Goal: Task Accomplishment & Management: Manage account settings

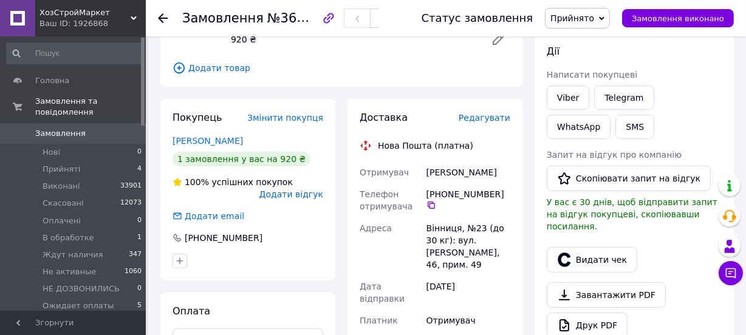
scroll to position [55, 0]
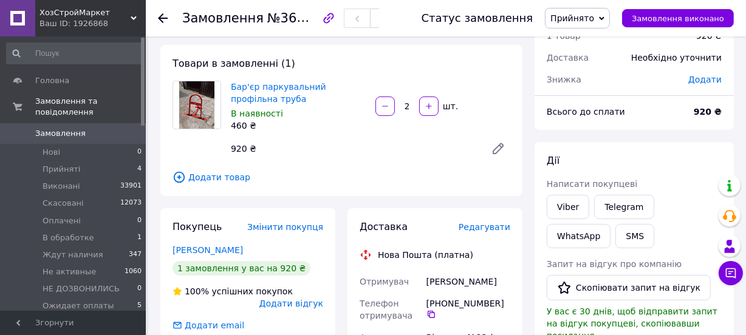
click at [213, 176] on span "Додати товар" at bounding box center [342, 177] width 338 height 13
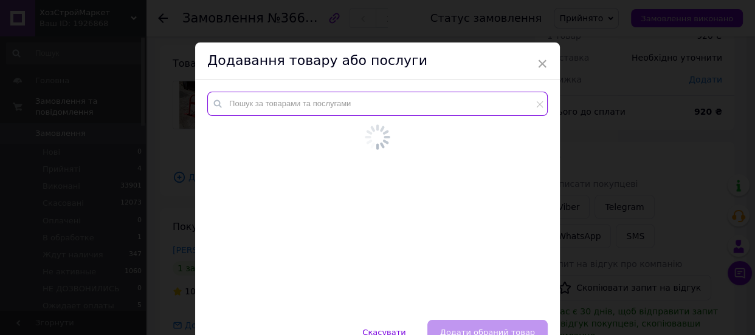
click at [279, 97] on input "text" at bounding box center [377, 104] width 340 height 24
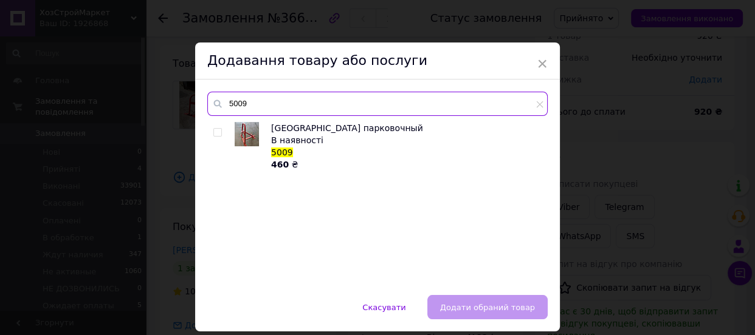
type input "5009"
click at [218, 132] on input "checkbox" at bounding box center [217, 133] width 8 height 8
checkbox input "true"
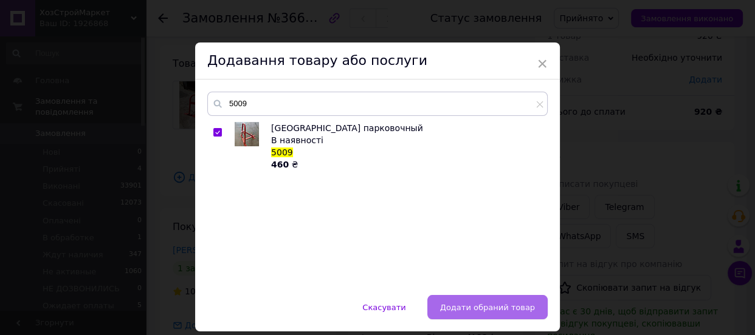
click at [528, 314] on button "Додати обраний товар" at bounding box center [487, 307] width 120 height 24
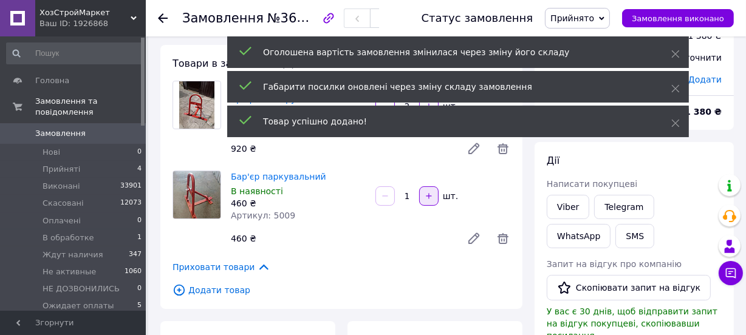
click at [428, 199] on icon "button" at bounding box center [429, 196] width 9 height 9
type input "2"
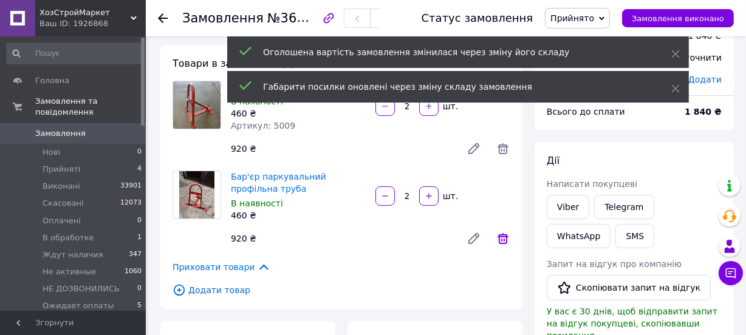
click at [506, 239] on icon at bounding box center [503, 238] width 11 height 11
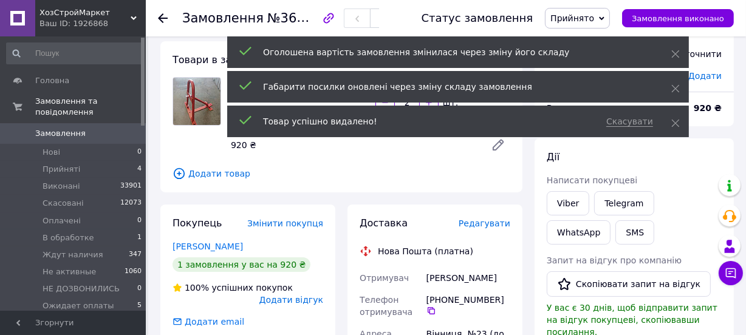
scroll to position [276, 0]
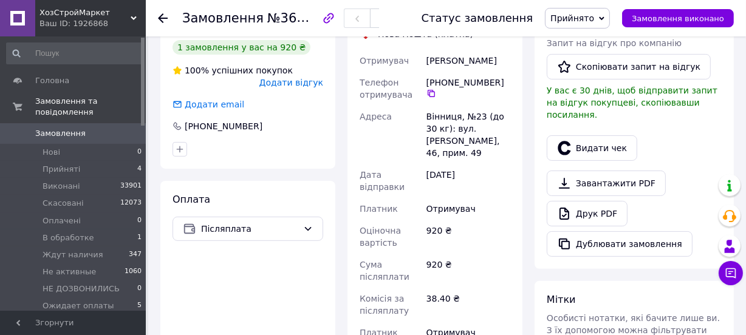
click at [587, 15] on span "Прийнято" at bounding box center [573, 18] width 44 height 10
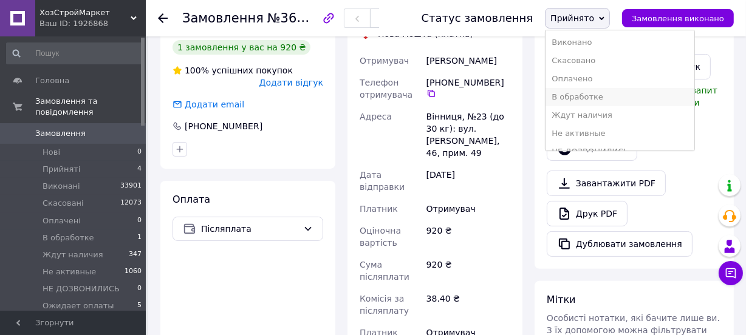
click at [591, 102] on li "В обработке" at bounding box center [620, 97] width 148 height 18
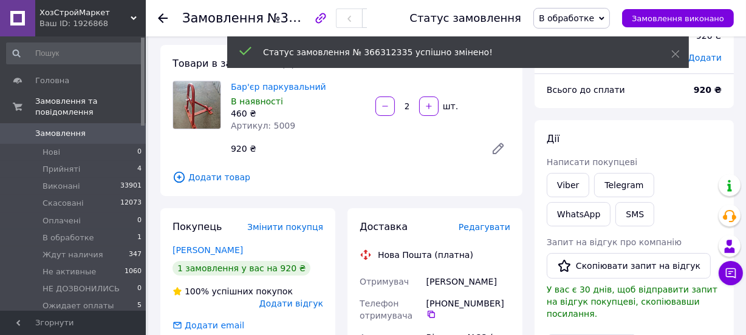
scroll to position [0, 0]
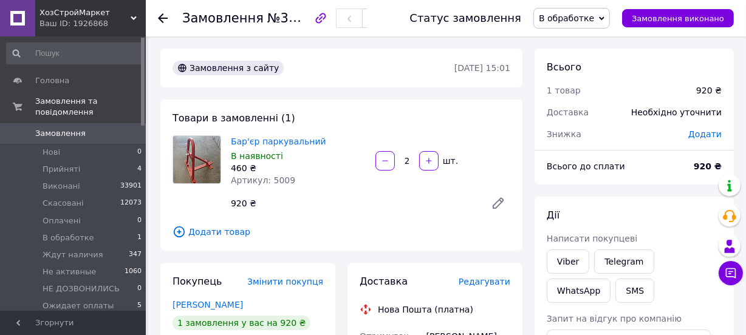
click at [167, 16] on icon at bounding box center [163, 18] width 10 height 10
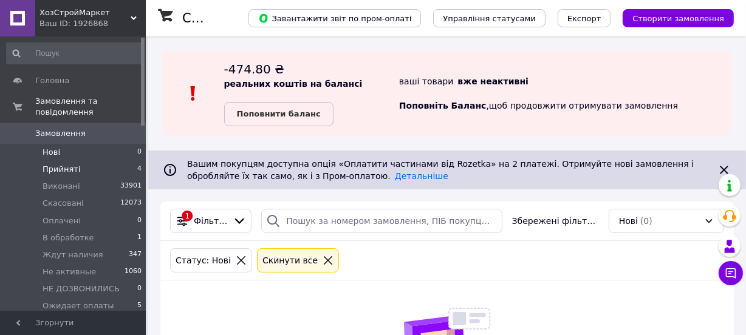
click at [75, 161] on li "Прийняті 4" at bounding box center [74, 169] width 149 height 17
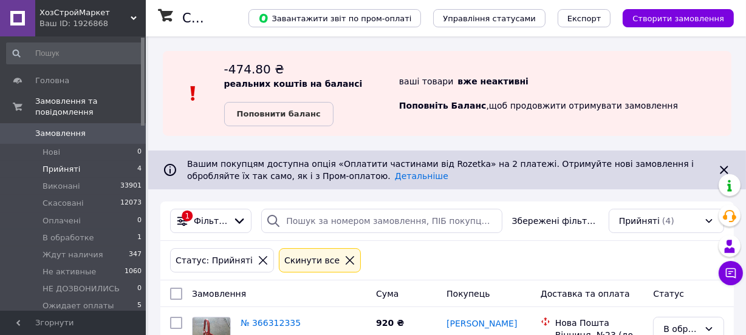
scroll to position [221, 0]
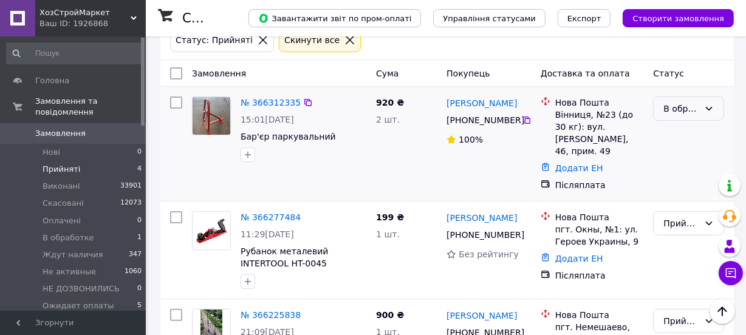
click at [692, 112] on div "В обработке" at bounding box center [682, 108] width 36 height 13
click at [272, 100] on link "№ 366312335" at bounding box center [271, 103] width 60 height 10
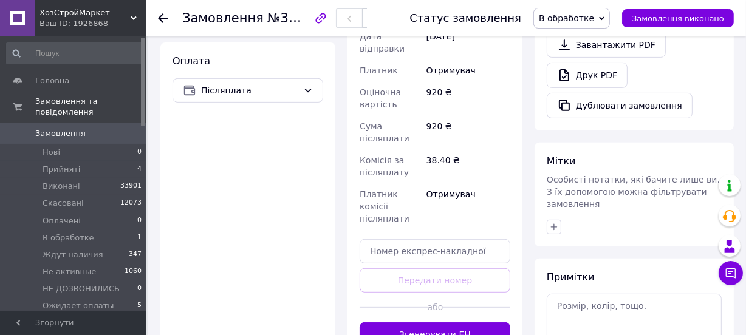
scroll to position [442, 0]
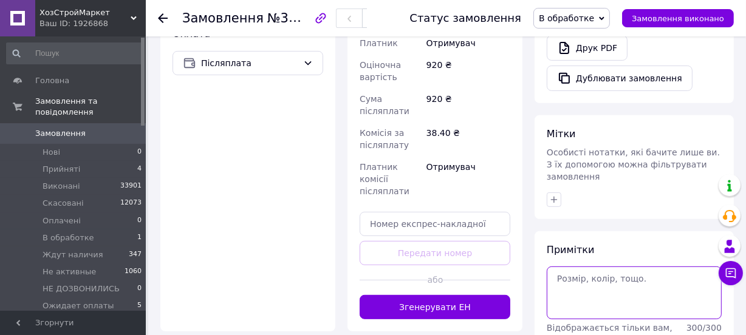
click at [613, 275] on textarea at bounding box center [634, 293] width 175 height 52
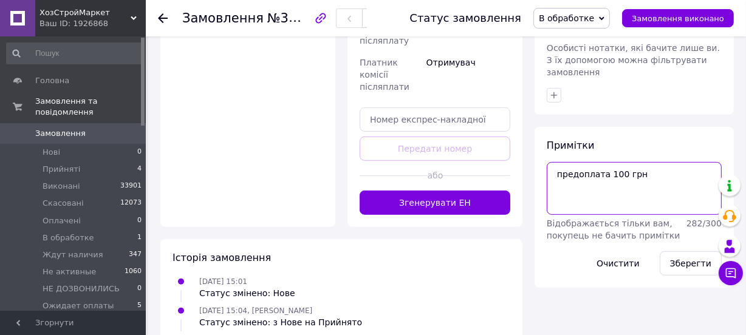
scroll to position [608, 0]
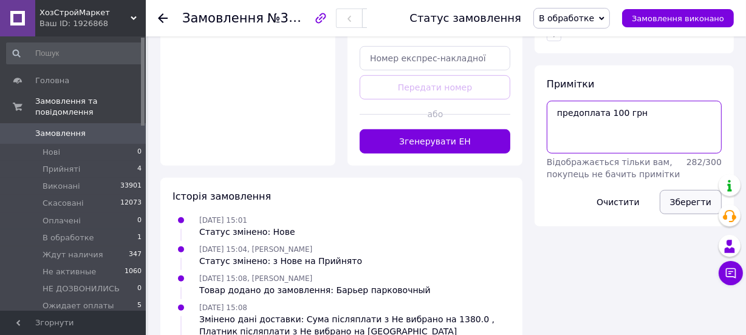
type textarea "предоплата 100 грн"
click at [679, 190] on button "Зберегти" at bounding box center [691, 202] width 62 height 24
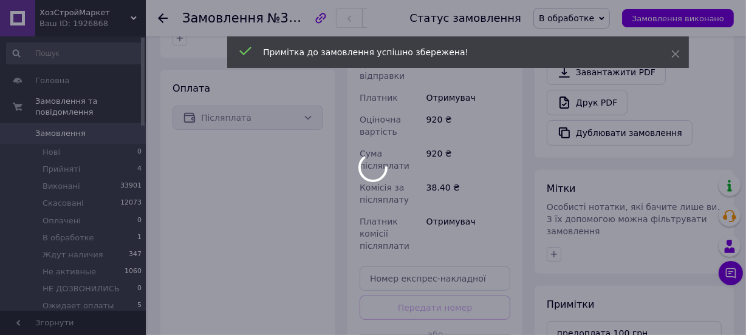
scroll to position [387, 0]
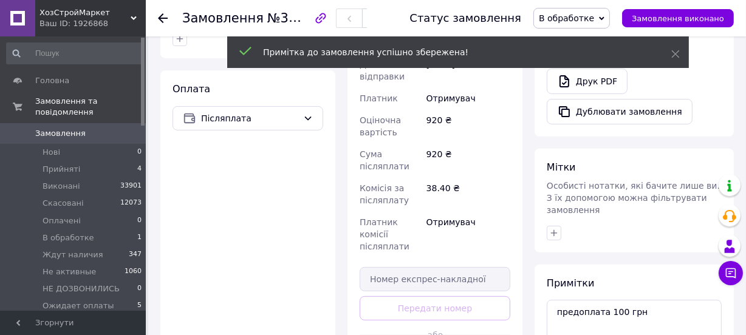
click at [572, 21] on span "В обработке" at bounding box center [566, 18] width 55 height 10
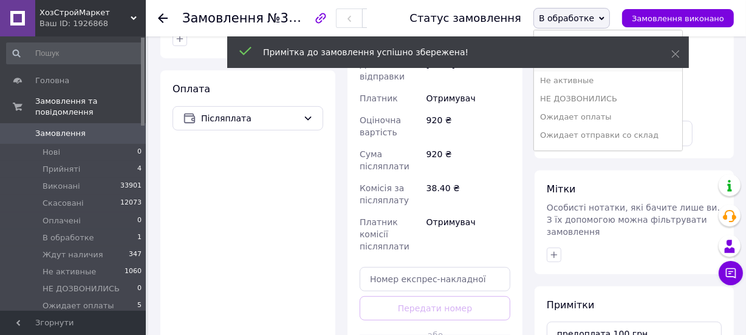
scroll to position [55, 0]
click at [602, 115] on li "Ожидает оплаты" at bounding box center [608, 115] width 148 height 18
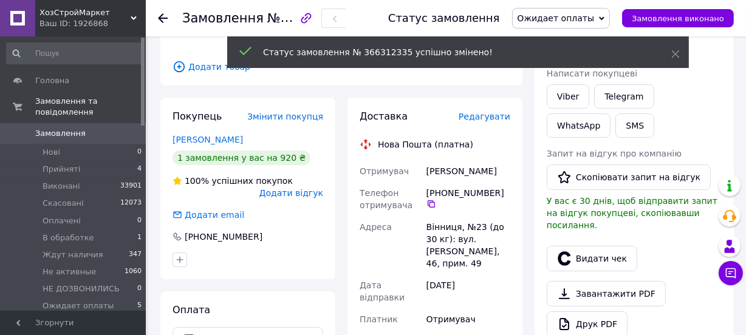
scroll to position [0, 0]
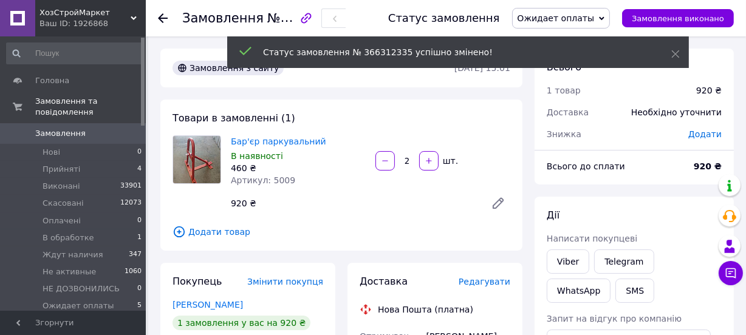
click at [164, 19] on icon at bounding box center [163, 18] width 10 height 10
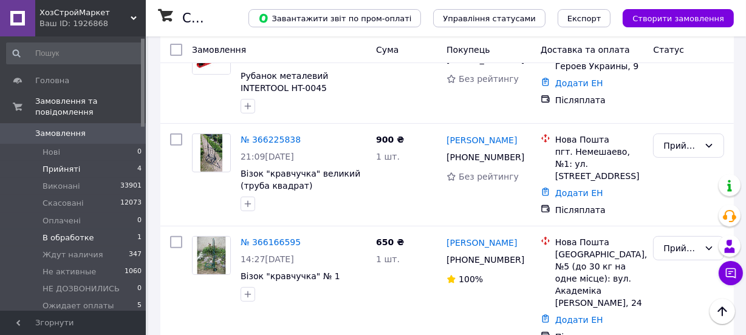
scroll to position [110, 0]
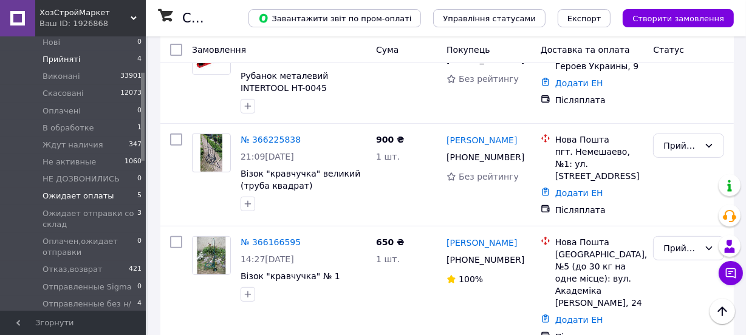
click at [89, 191] on span "Ожидает оплаты" at bounding box center [79, 196] width 72 height 11
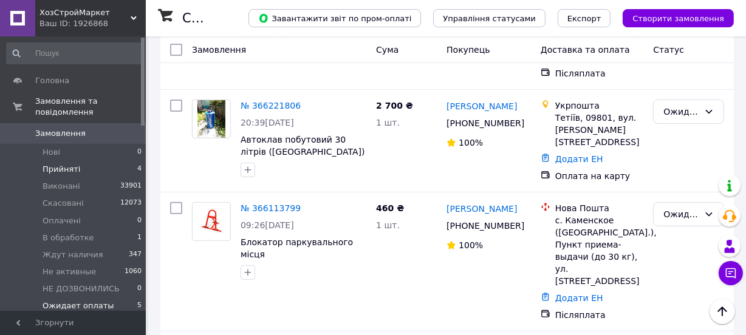
click at [85, 163] on li "Прийняті 4" at bounding box center [74, 169] width 149 height 17
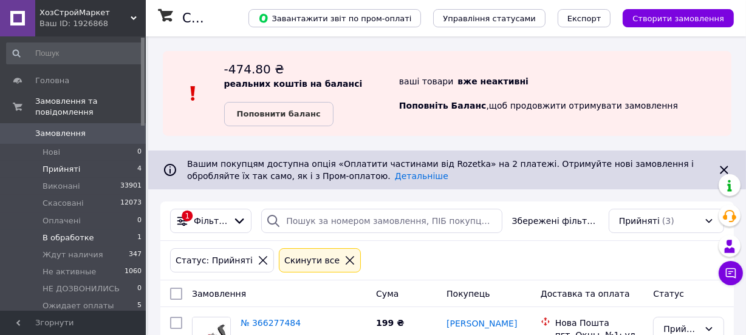
click at [86, 233] on span "В обработке" at bounding box center [69, 238] width 52 height 11
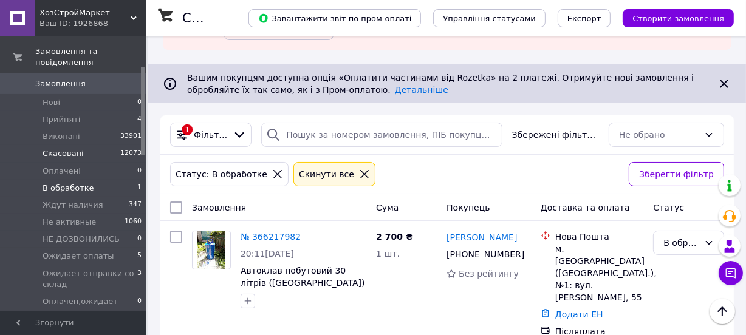
scroll to position [110, 0]
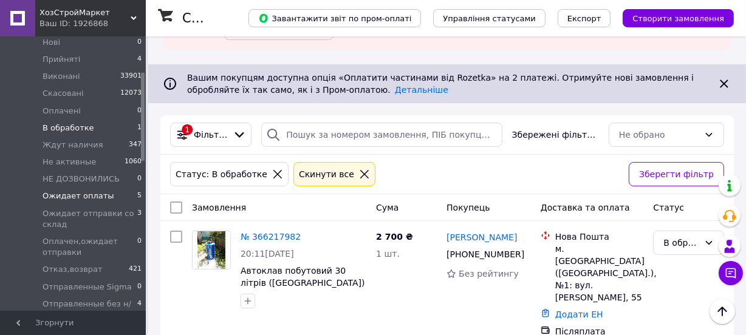
click at [108, 188] on li "Ожидает оплаты 5" at bounding box center [74, 196] width 149 height 17
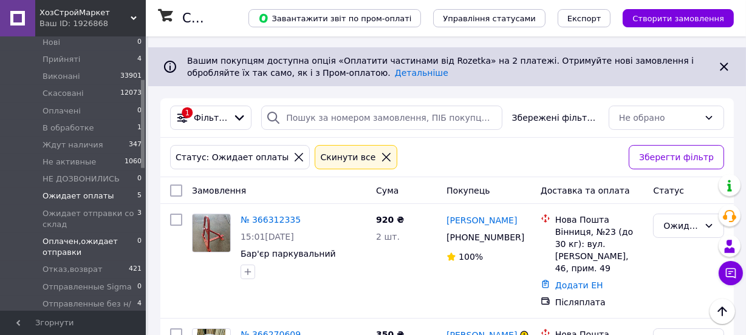
scroll to position [165, 0]
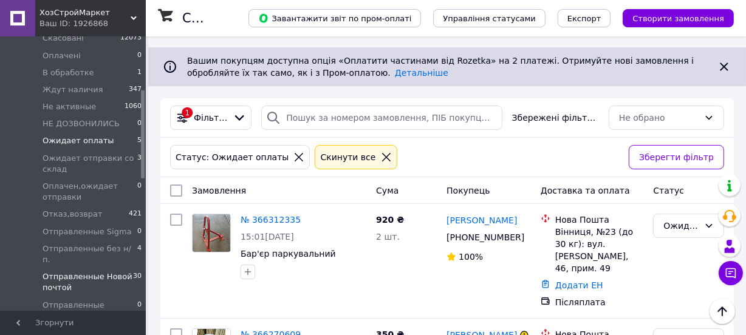
click at [124, 272] on span "Отправленные Новой почтой" at bounding box center [88, 283] width 91 height 22
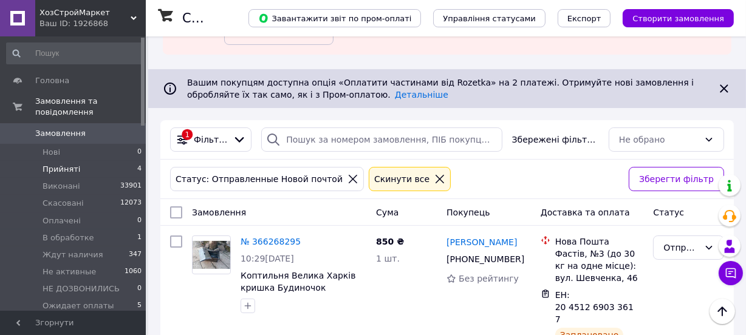
click at [88, 161] on li "Прийняті 4" at bounding box center [74, 169] width 149 height 17
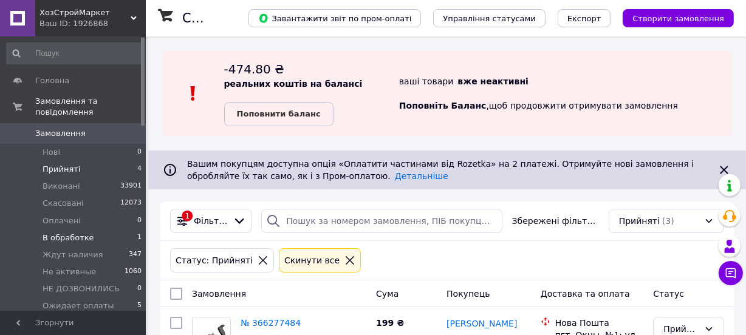
click at [104, 231] on li "В обработке 1" at bounding box center [74, 238] width 149 height 17
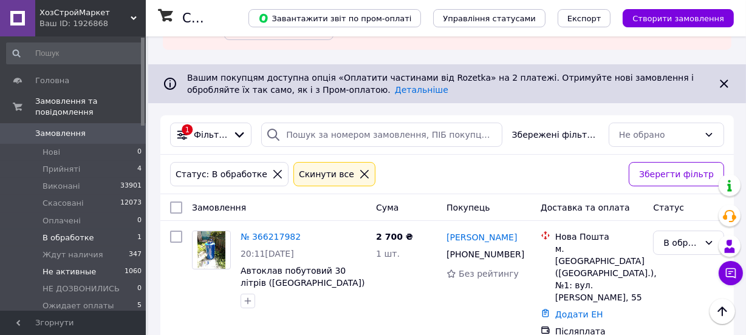
scroll to position [55, 0]
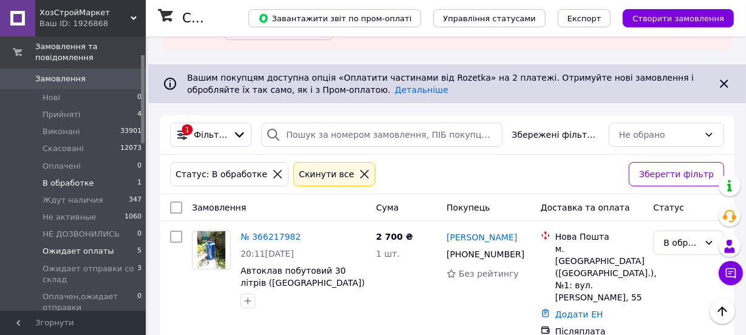
click at [115, 243] on li "Ожидает оплаты 5" at bounding box center [74, 251] width 149 height 17
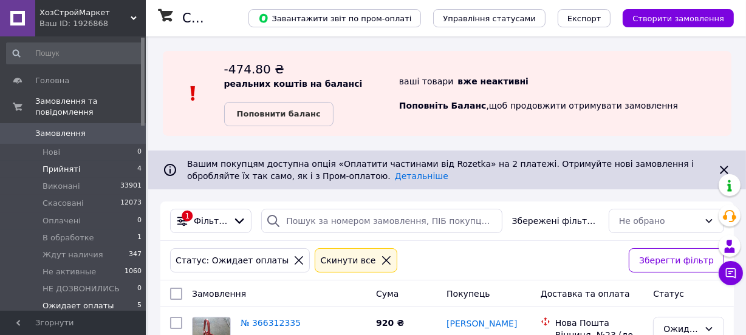
click at [106, 165] on li "Прийняті 4" at bounding box center [74, 169] width 149 height 17
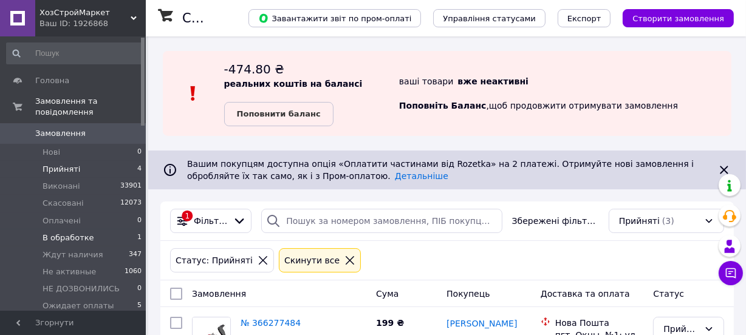
click at [109, 230] on li "В обработке 1" at bounding box center [74, 238] width 149 height 17
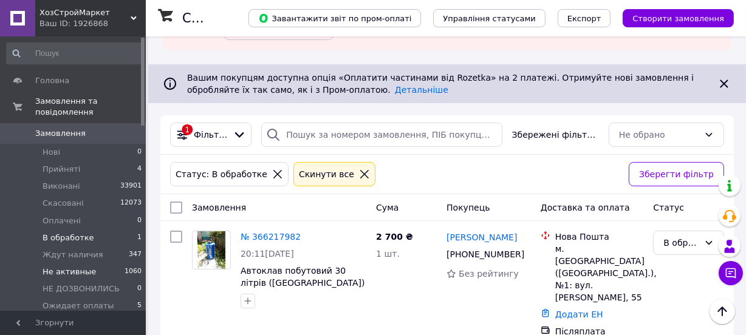
scroll to position [55, 0]
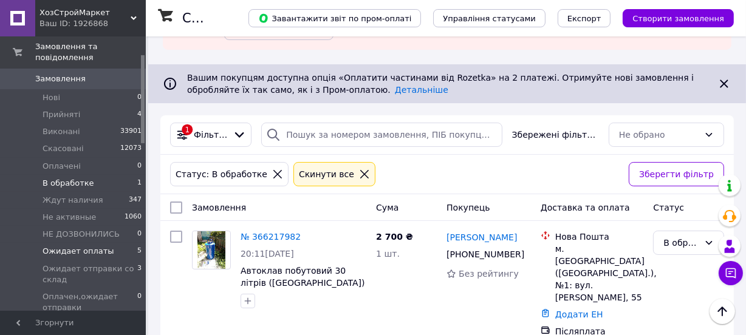
click at [123, 243] on li "Ожидает оплаты 5" at bounding box center [74, 251] width 149 height 17
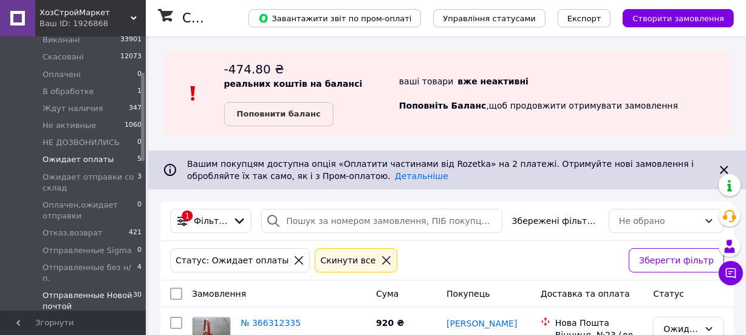
scroll to position [165, 0]
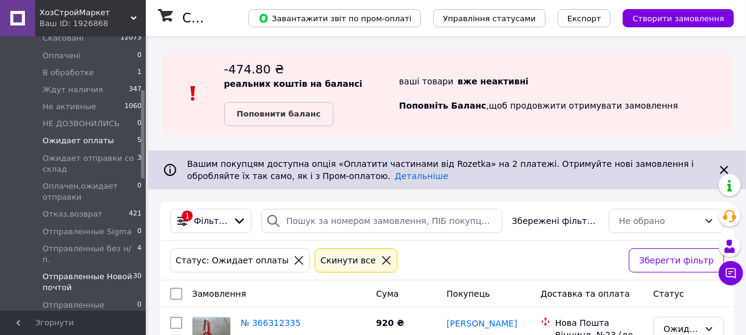
click at [107, 272] on span "Отправленные Новой почтой" at bounding box center [88, 283] width 91 height 22
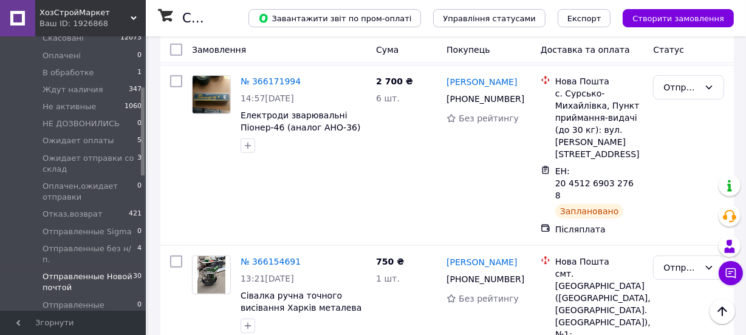
scroll to position [55, 0]
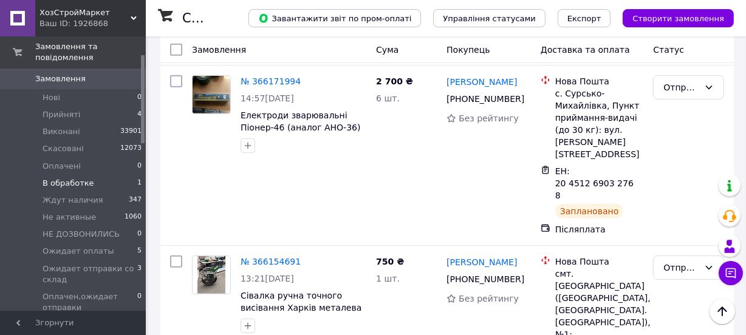
click at [114, 175] on li "В обработке 1" at bounding box center [74, 183] width 149 height 17
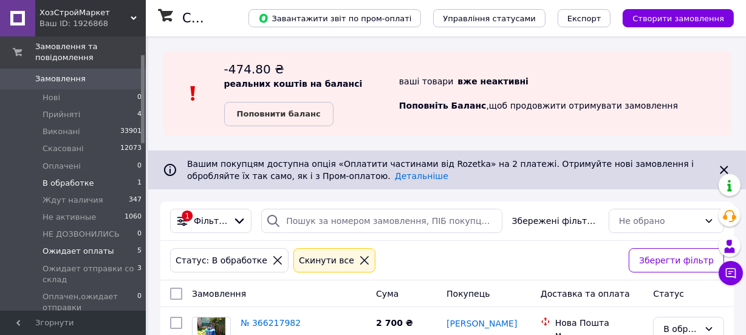
click at [97, 246] on span "Ожидает оплаты" at bounding box center [79, 251] width 72 height 11
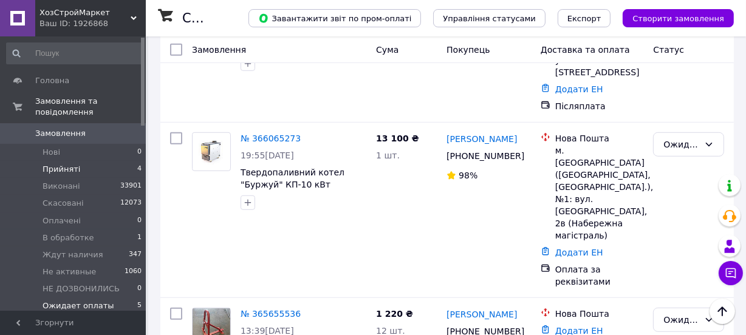
click at [81, 161] on li "Прийняті 4" at bounding box center [74, 169] width 149 height 17
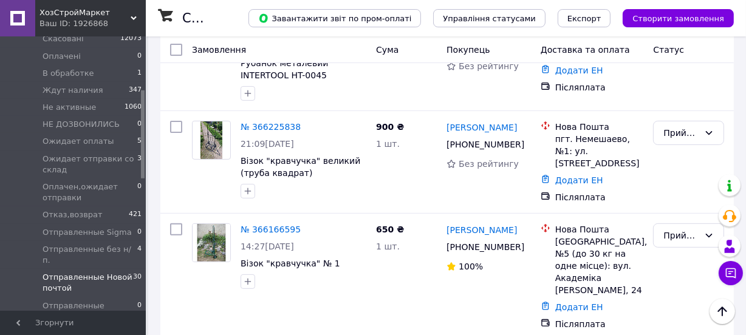
scroll to position [165, 0]
click at [133, 272] on span "30" at bounding box center [137, 283] width 9 height 22
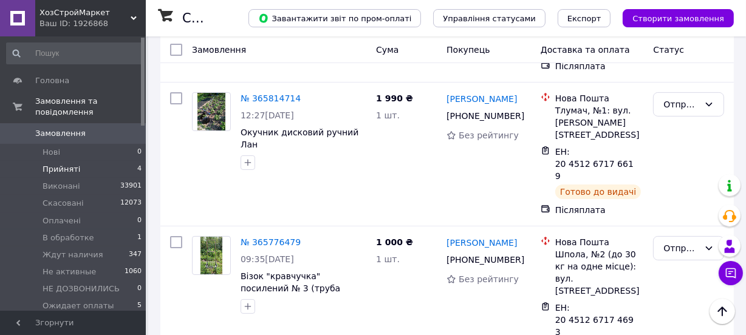
click at [78, 161] on li "Прийняті 4" at bounding box center [74, 169] width 149 height 17
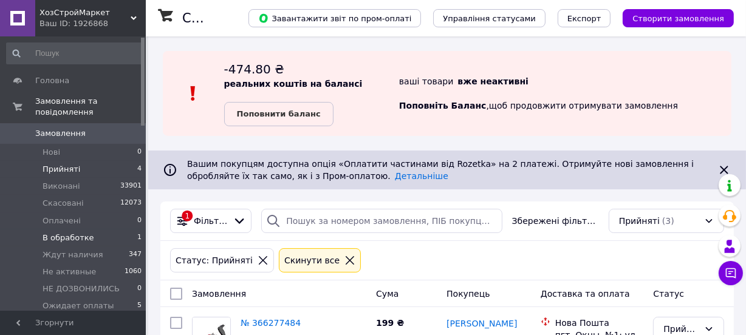
click at [111, 230] on li "В обработке 1" at bounding box center [74, 238] width 149 height 17
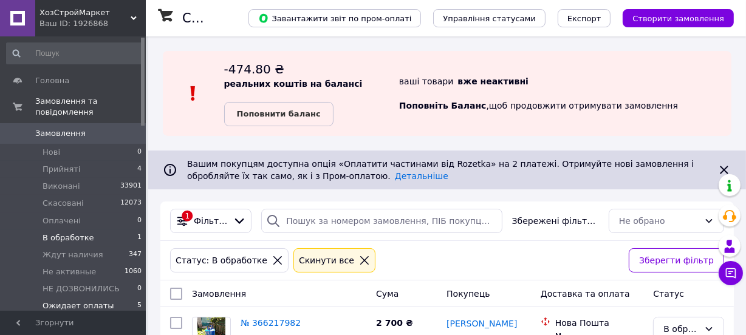
click at [77, 301] on span "Ожидает оплаты" at bounding box center [79, 306] width 72 height 11
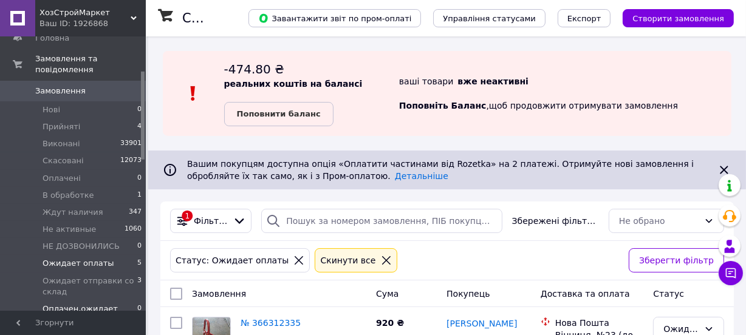
scroll to position [110, 0]
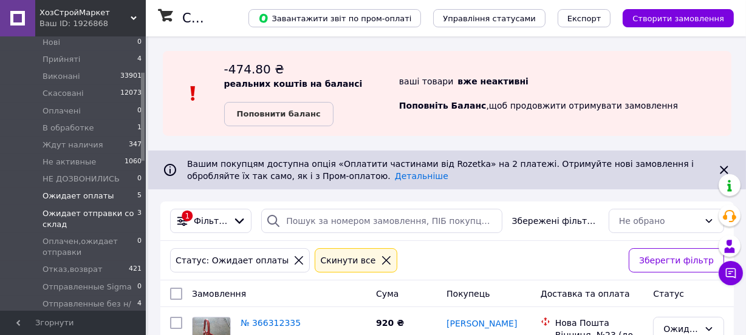
click at [99, 208] on span "Ожидает отправки со склад" at bounding box center [90, 219] width 95 height 22
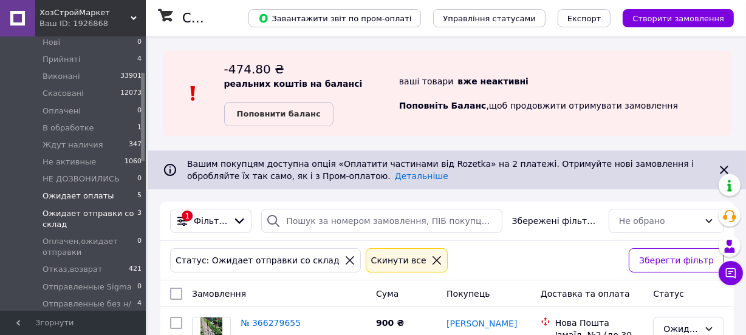
click at [105, 188] on li "Ожидает оплаты 5" at bounding box center [74, 196] width 149 height 17
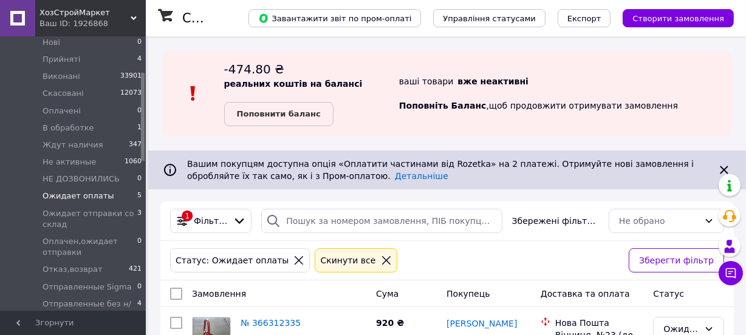
click at [423, 260] on div "Статус: Ожидает оплаты Cкинути все" at bounding box center [395, 260] width 454 height 29
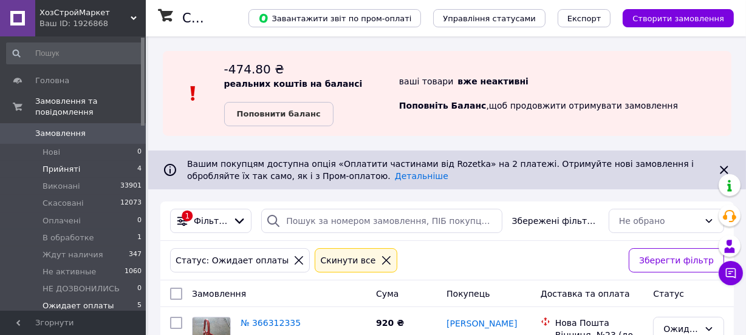
click at [66, 164] on span "Прийняті" at bounding box center [62, 169] width 38 height 11
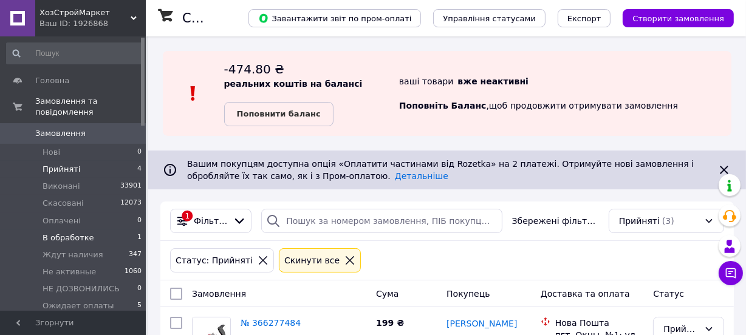
click at [98, 230] on li "В обработке 1" at bounding box center [74, 238] width 149 height 17
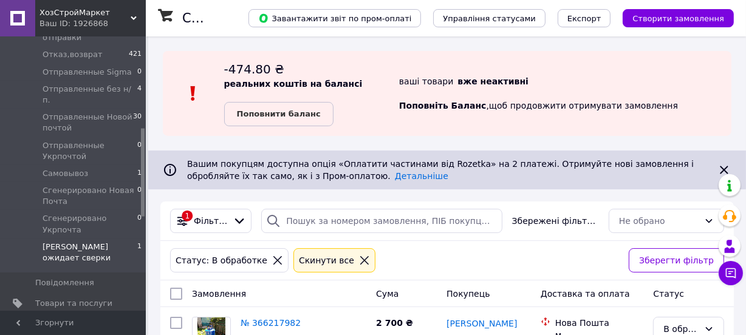
scroll to position [276, 0]
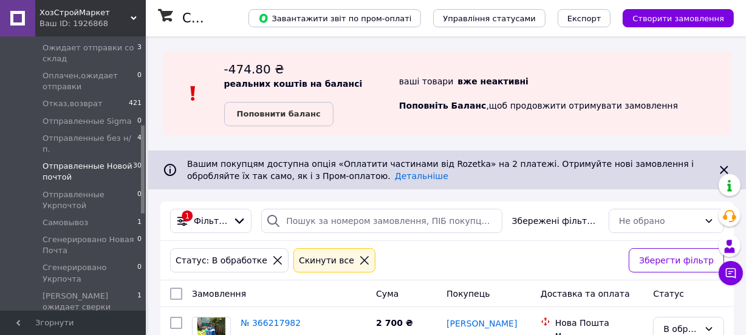
click at [109, 161] on span "Отправленные Новой почтой" at bounding box center [88, 172] width 91 height 22
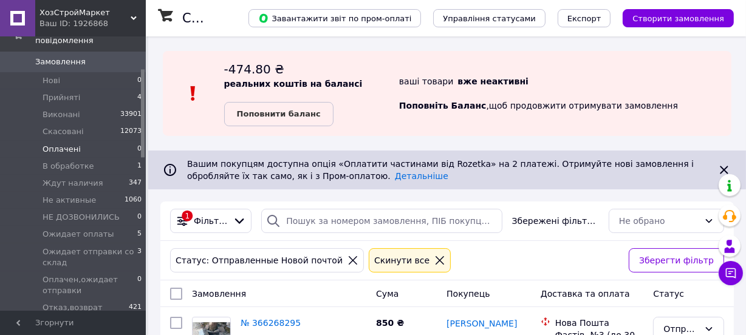
scroll to position [110, 0]
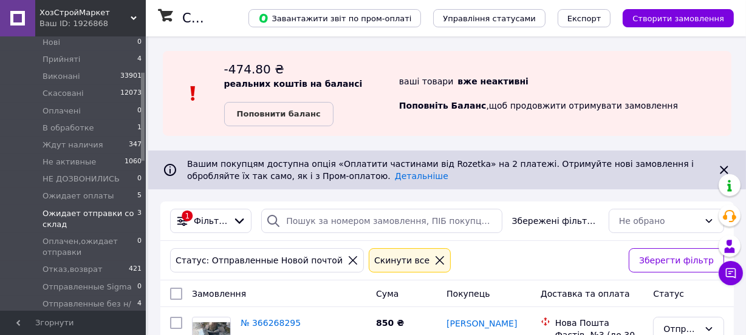
click at [105, 208] on span "Ожидает отправки со склад" at bounding box center [90, 219] width 95 height 22
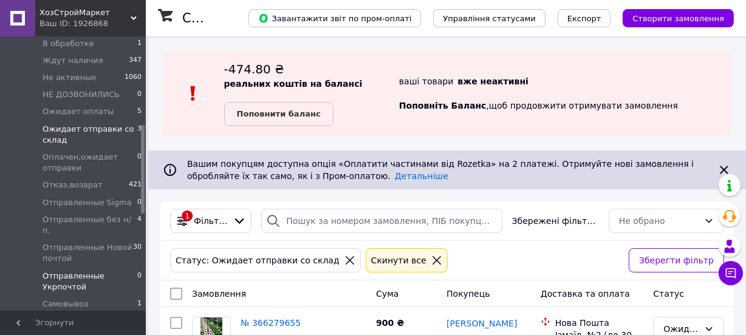
scroll to position [276, 0]
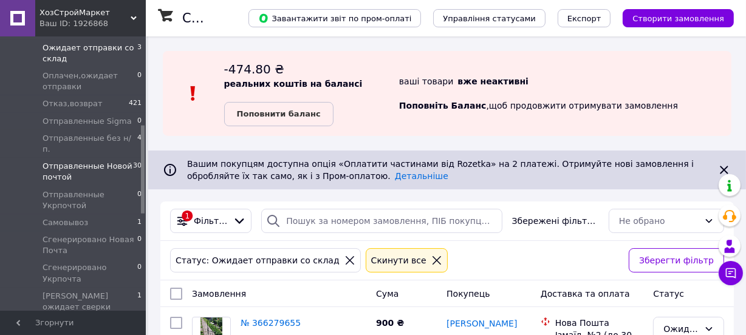
click at [98, 161] on span "Отправленные Новой почтой" at bounding box center [88, 172] width 91 height 22
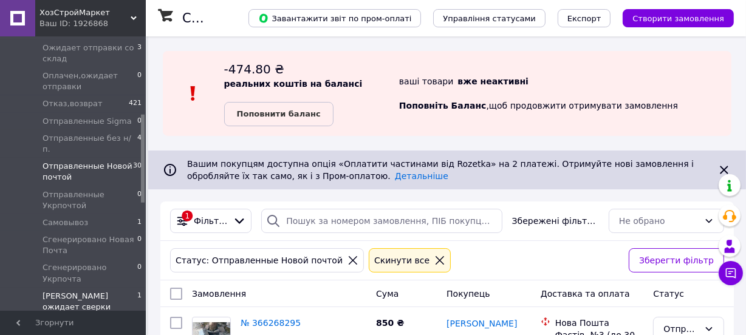
scroll to position [110, 0]
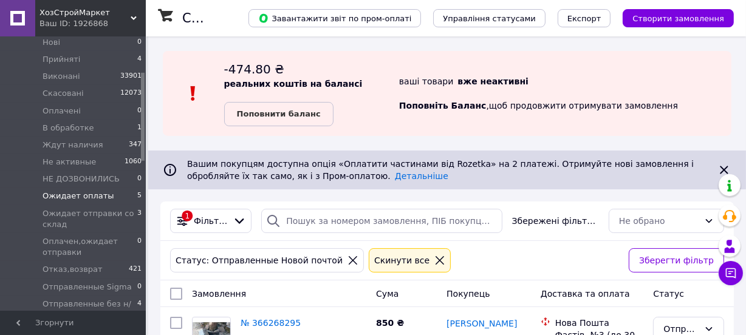
click at [77, 191] on span "Ожидает оплаты" at bounding box center [79, 196] width 72 height 11
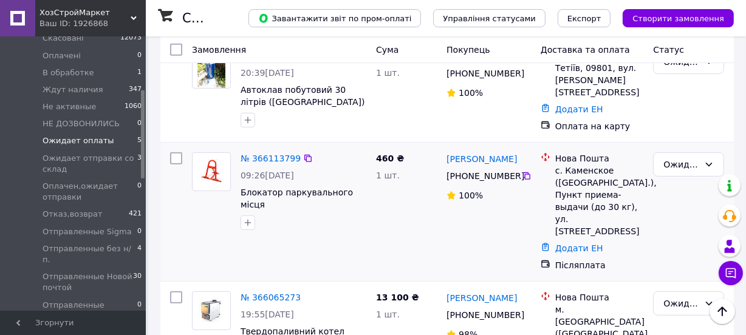
scroll to position [656, 0]
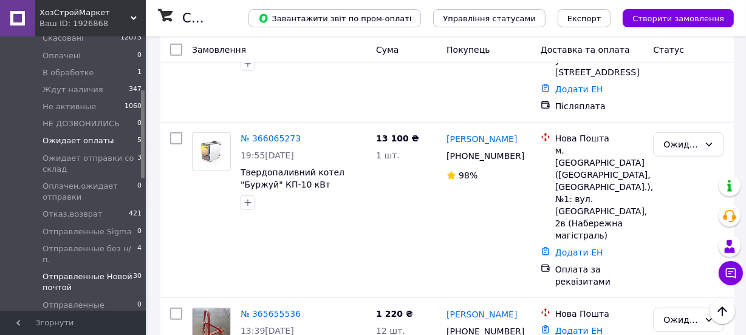
click at [122, 272] on span "Отправленные Новой почтой" at bounding box center [88, 283] width 91 height 22
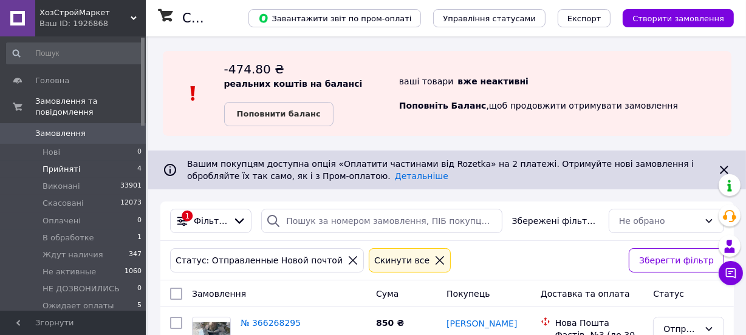
click at [85, 161] on li "Прийняті 4" at bounding box center [74, 169] width 149 height 17
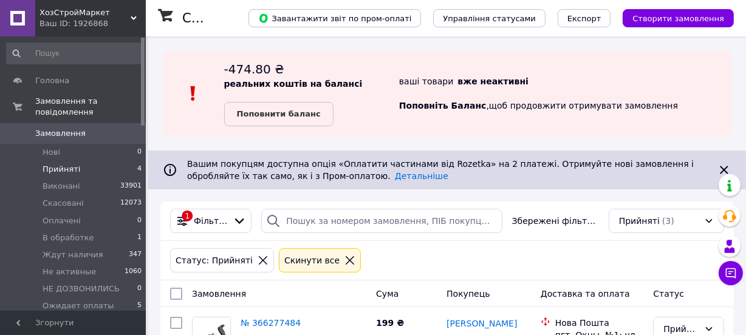
click at [492, 261] on div "Статус: Прийняті Cкинути все" at bounding box center [447, 260] width 559 height 29
